Goal: Check status: Check status

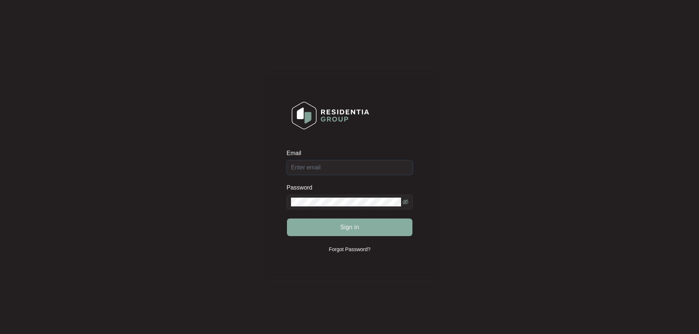
type input "[EMAIL_ADDRESS][DOMAIN_NAME]"
click at [346, 228] on span "Sign in" at bounding box center [349, 227] width 19 height 9
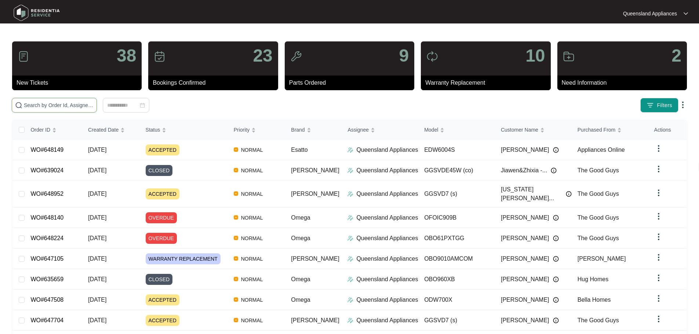
click at [94, 108] on input "text" at bounding box center [59, 105] width 70 height 8
paste input "642296"
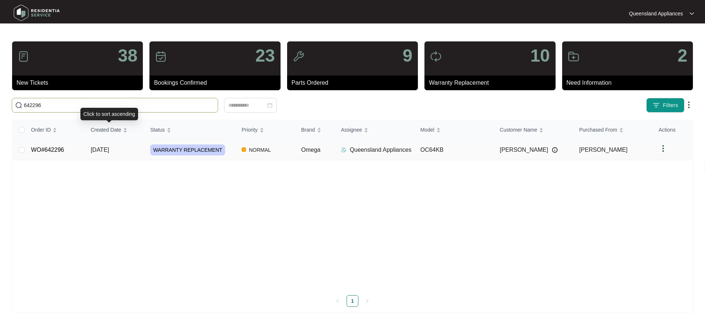
type input "642296"
click at [129, 149] on td "[DATE]" at bounding box center [114, 150] width 59 height 21
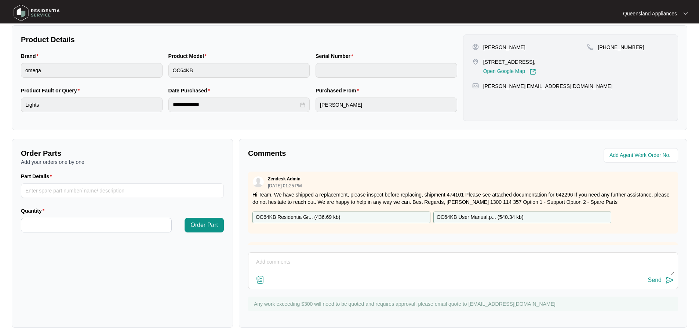
scroll to position [73, 0]
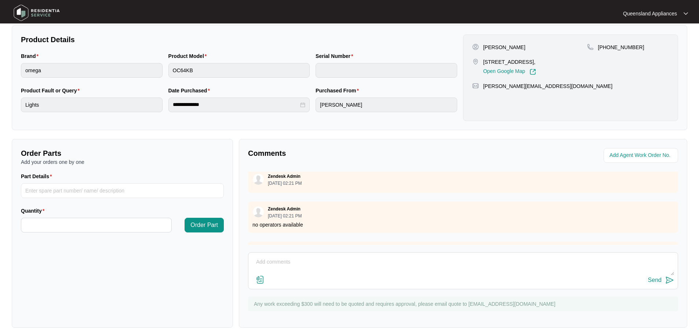
click at [295, 261] on textarea at bounding box center [463, 266] width 422 height 19
paste textarea "Called to Cooktop bottom left hot plate light (plate hot light) does not turn o…"
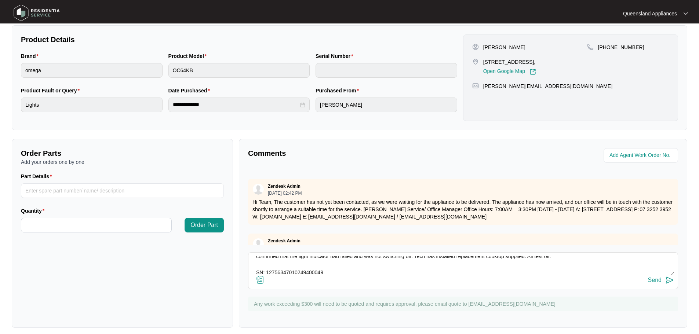
click at [667, 274] on textarea "Called to Cooktop bottom left hot plate light (plate hot light) does not turn o…" at bounding box center [463, 266] width 422 height 19
type textarea "Called to Cooktop bottom left hot plate light (plate hot light) does not turn o…"
click at [668, 283] on img at bounding box center [669, 280] width 9 height 9
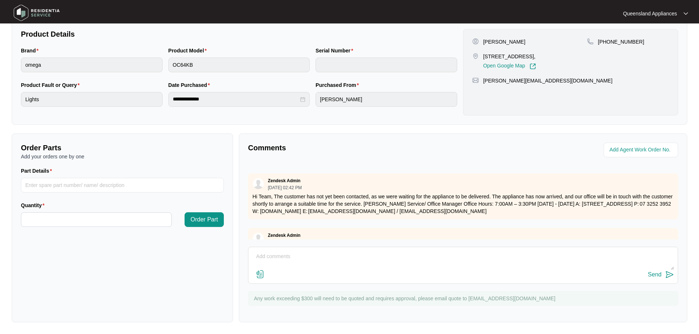
scroll to position [311, 0]
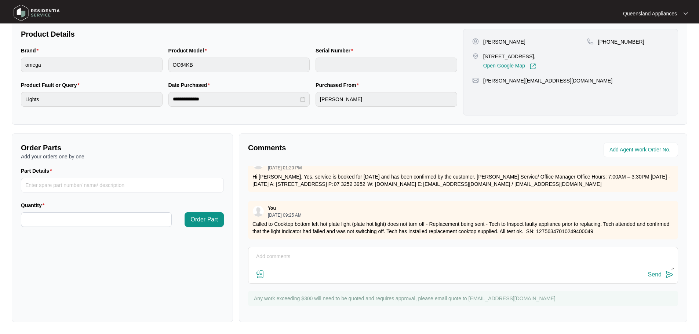
click at [588, 226] on p "Called to Cooktop bottom left hot plate light (plate hot light) does not turn o…" at bounding box center [462, 228] width 421 height 15
copy p "12756347010249400049"
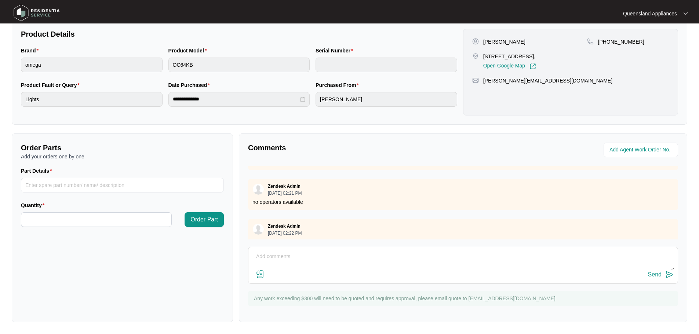
scroll to position [0, 0]
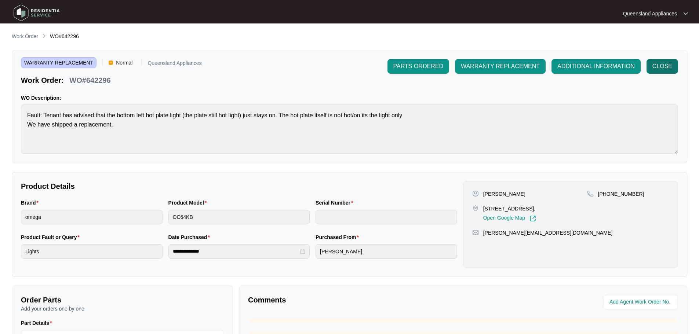
click at [663, 69] on span "CLOSE" at bounding box center [662, 66] width 20 height 9
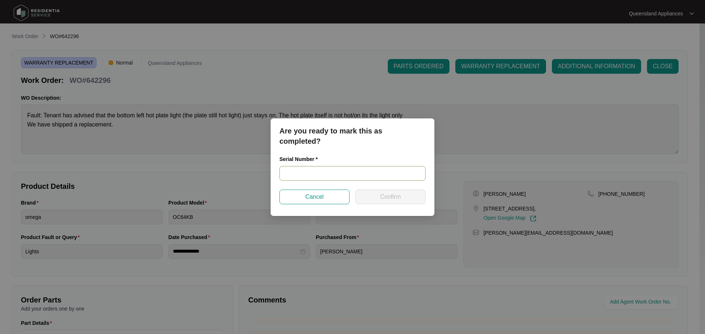
click at [355, 178] on input "text" at bounding box center [352, 173] width 146 height 15
paste input "12756347010249400049"
type input "12756347010249400049"
click at [401, 197] on button "Confirm" at bounding box center [390, 197] width 70 height 15
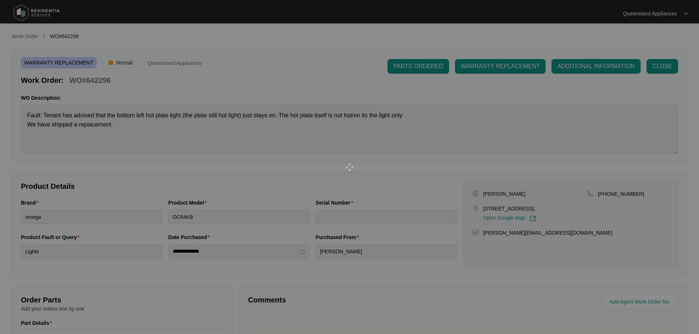
type input "12756347010249400049"
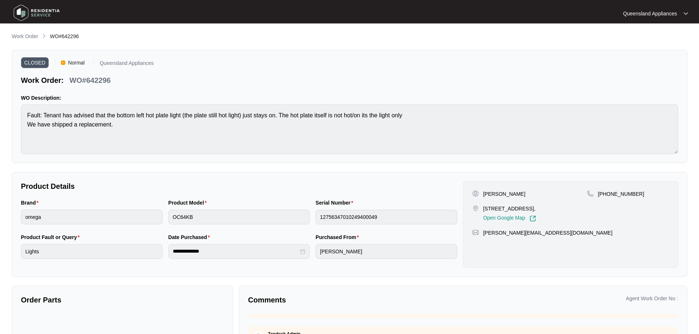
click at [22, 40] on p "Work Order" at bounding box center [25, 36] width 26 height 7
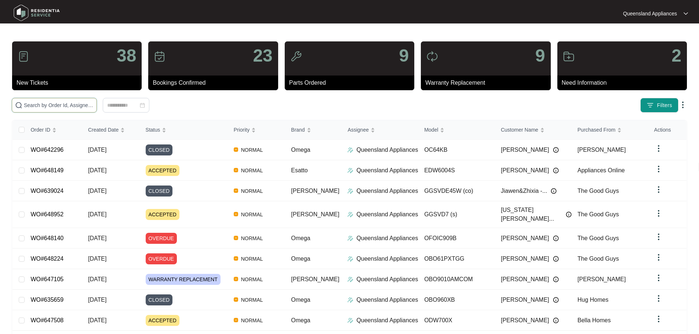
click at [94, 107] on input "text" at bounding box center [59, 105] width 70 height 8
paste input "643948"
type input "643948"
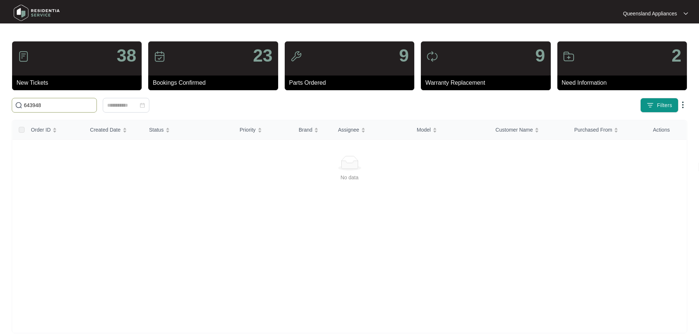
click at [87, 106] on input "643948" at bounding box center [59, 105] width 70 height 8
paste input "643948"
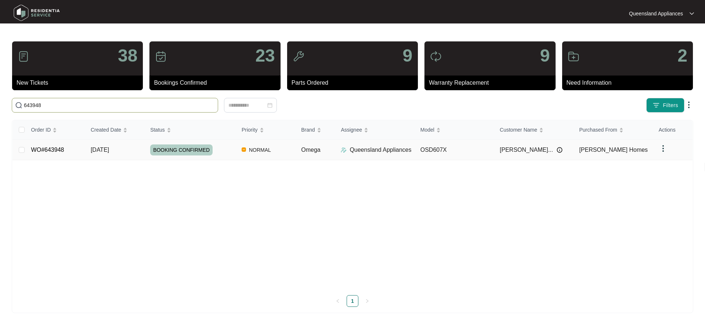
type input "643948"
click at [105, 148] on span "[DATE]" at bounding box center [100, 150] width 18 height 6
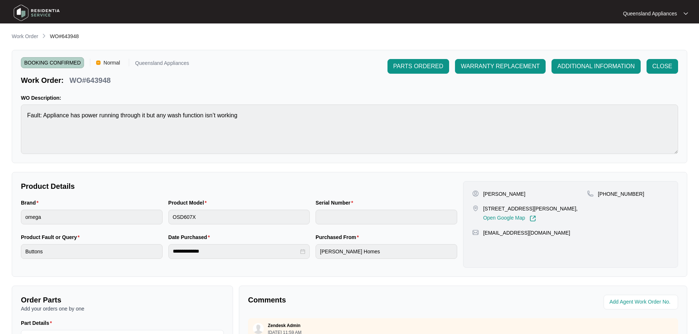
scroll to position [153, 0]
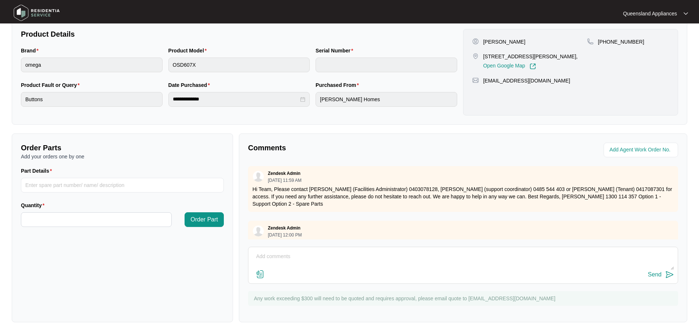
drag, startPoint x: 269, startPoint y: 259, endPoint x: 344, endPoint y: 273, distance: 76.7
click at [269, 259] on textarea at bounding box center [463, 260] width 422 height 19
paste textarea "Called to dishdrawer has power but unable to select cycle. OSD607X. Tech attend…"
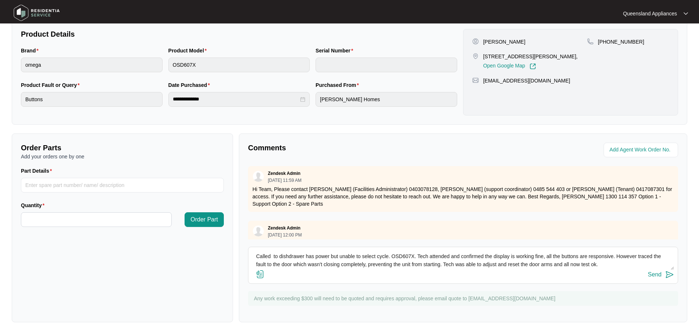
scroll to position [14, 0]
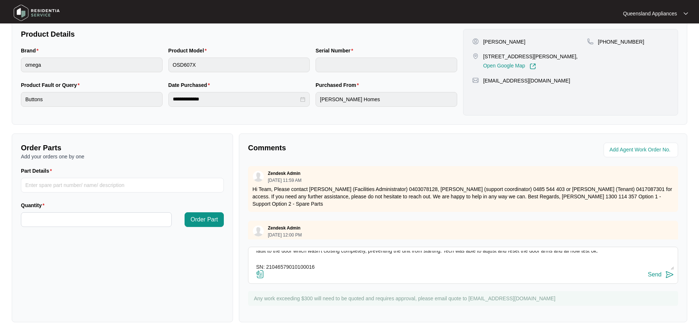
type textarea "Called to dishdrawer has power but unable to select cycle. OSD607X. Tech attend…"
click at [670, 275] on img at bounding box center [669, 274] width 9 height 9
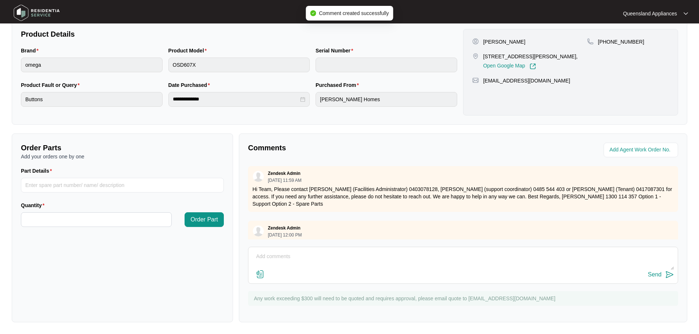
scroll to position [0, 0]
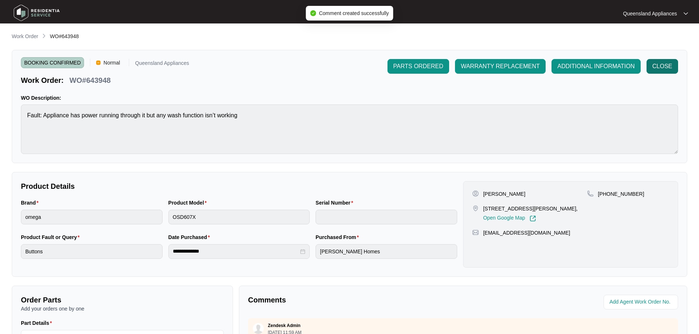
click at [671, 65] on span "CLOSE" at bounding box center [662, 66] width 20 height 9
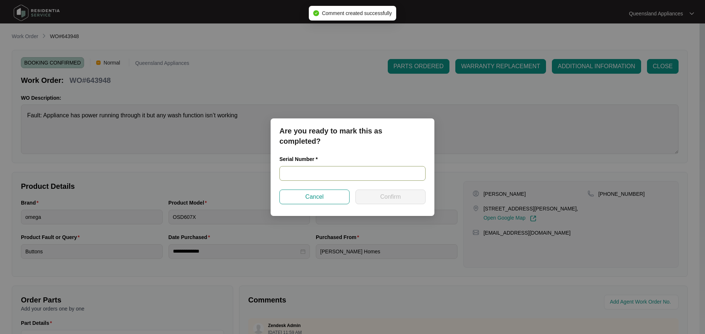
click at [313, 172] on input "text" at bounding box center [352, 173] width 146 height 15
paste input "21046579010100016"
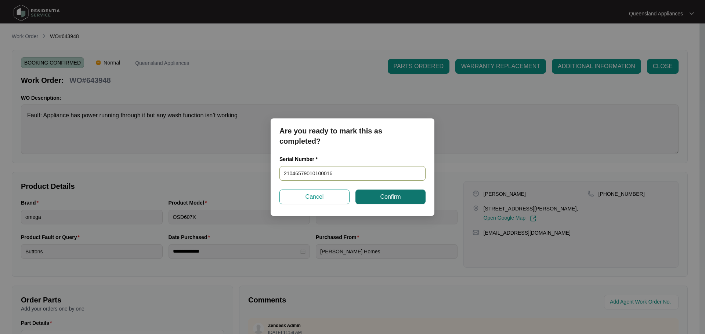
type input "21046579010100016"
click at [401, 194] on button "Confirm" at bounding box center [390, 197] width 70 height 15
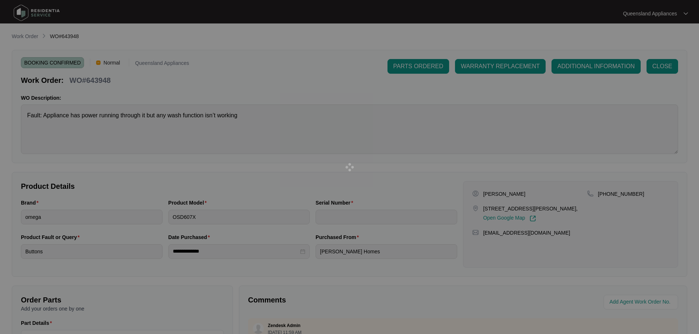
type input "21046579010100016"
